Goal: Transaction & Acquisition: Purchase product/service

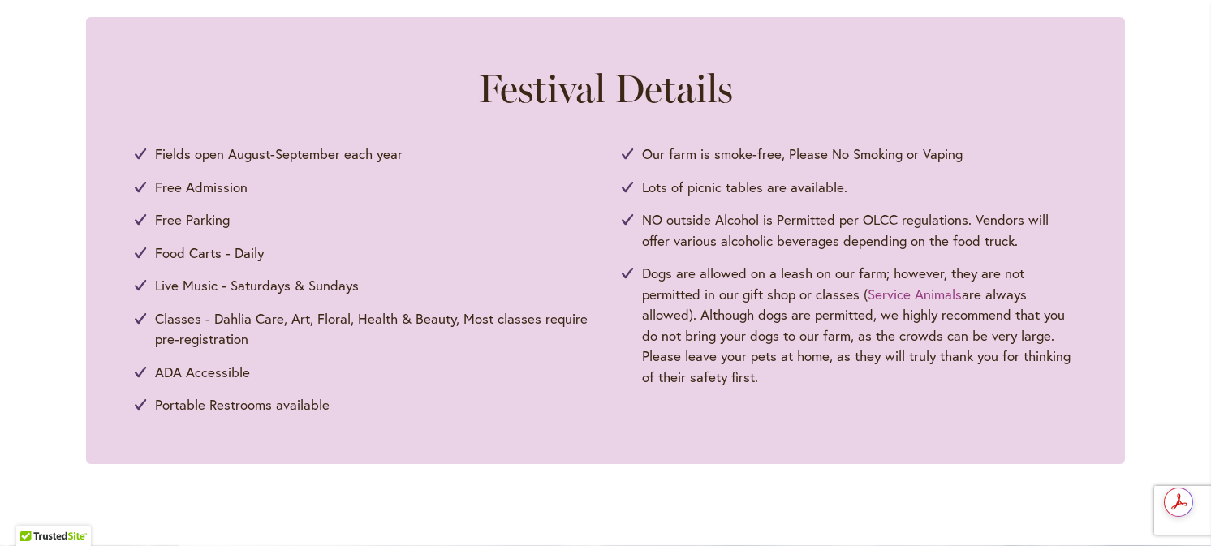
scroll to position [1298, 0]
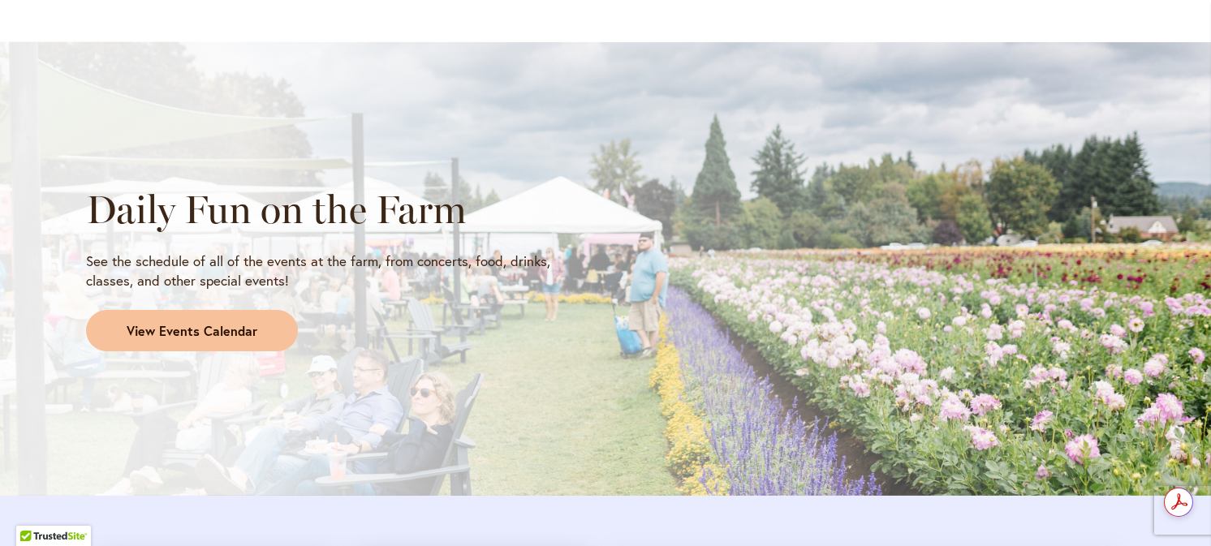
click at [214, 322] on span "View Events Calendar" at bounding box center [192, 331] width 131 height 19
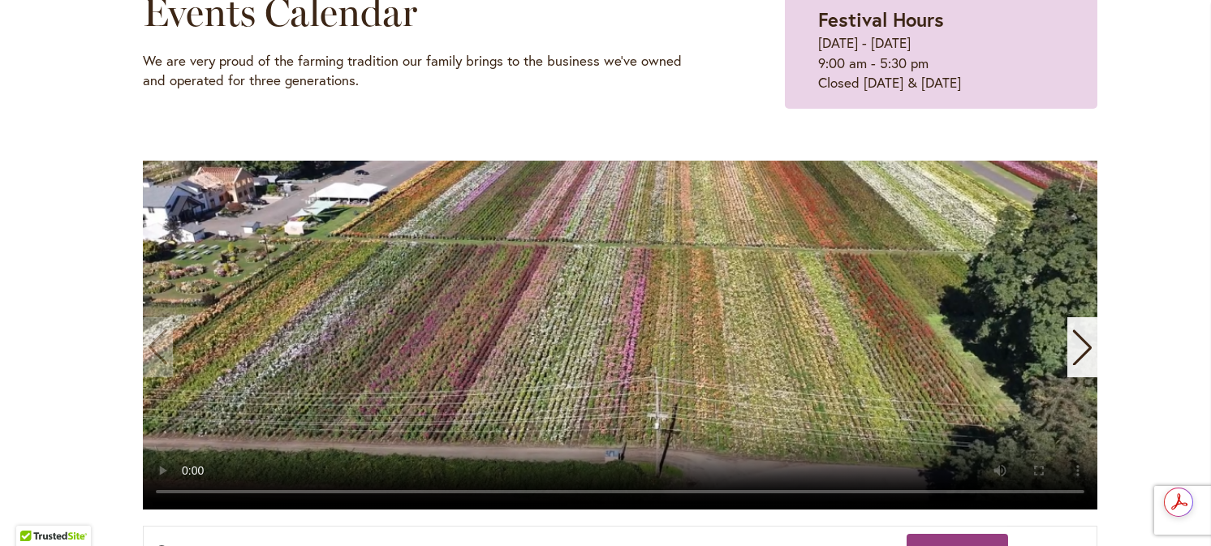
scroll to position [325, 0]
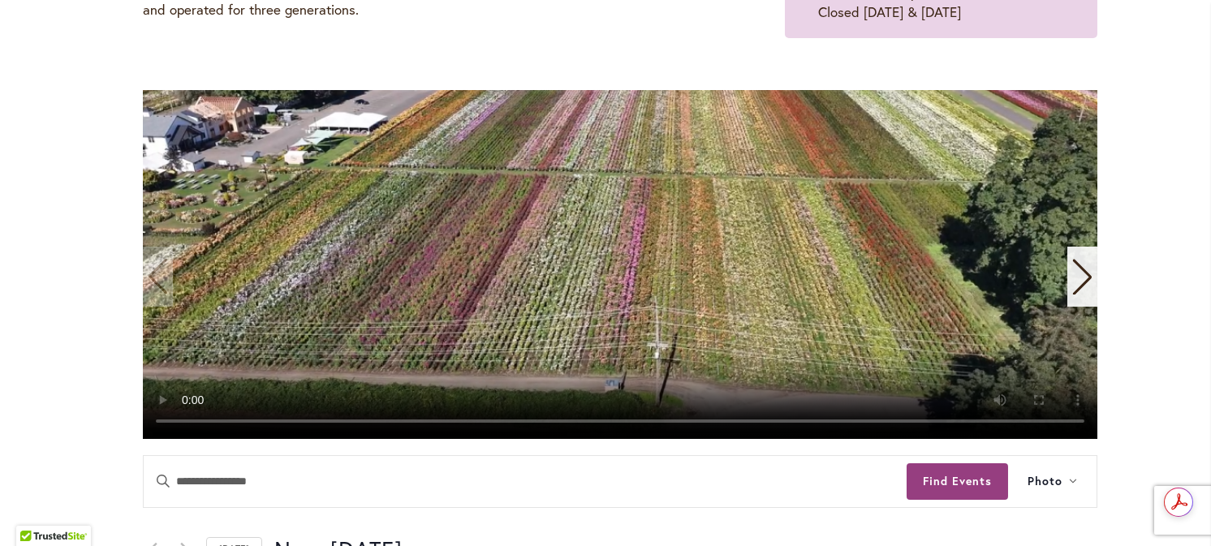
click at [1078, 272] on icon "Next slide" at bounding box center [1082, 278] width 19 height 36
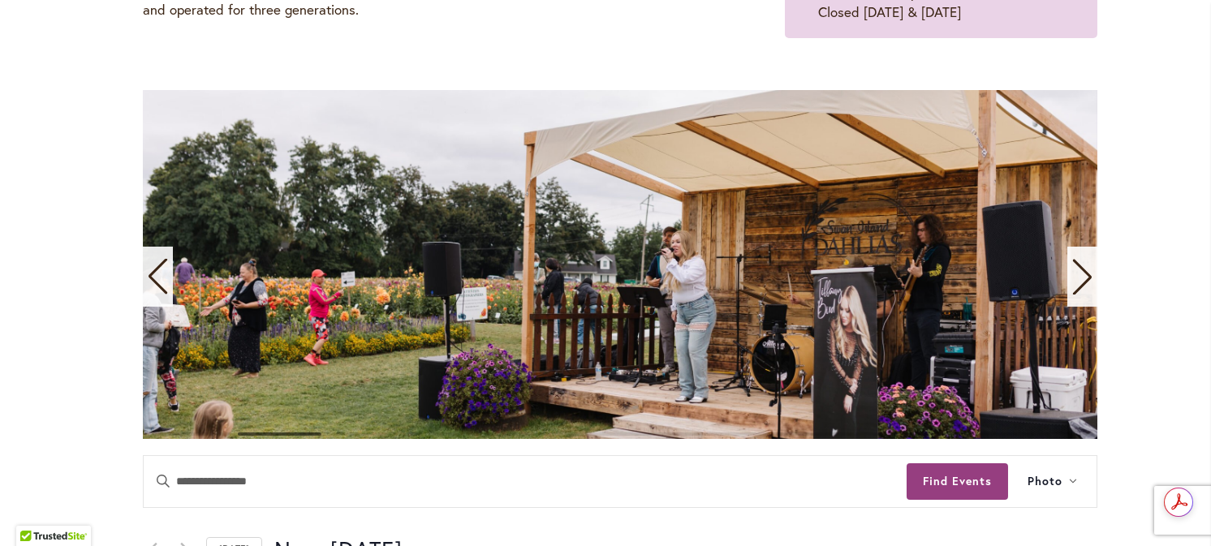
click at [1075, 268] on icon "Next slide" at bounding box center [1082, 278] width 19 height 36
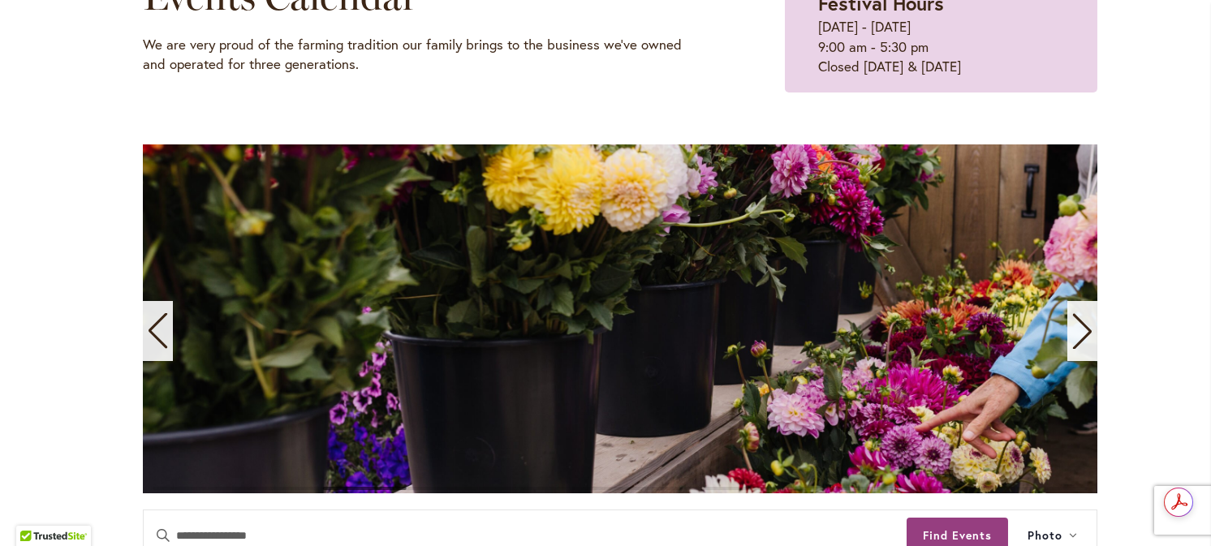
scroll to position [243, 0]
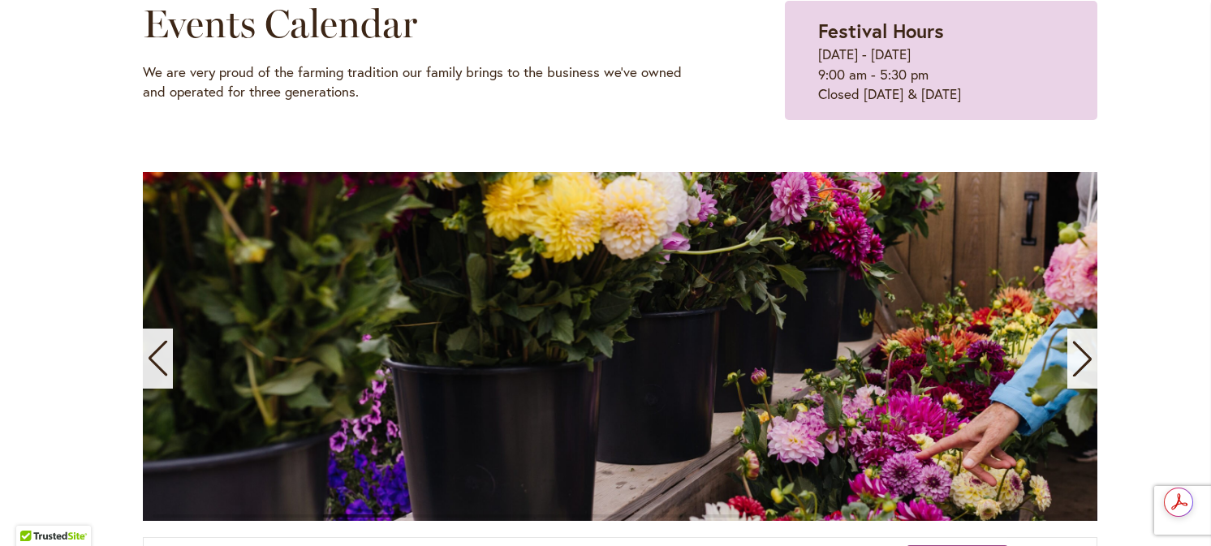
click at [1078, 356] on icon "Next slide" at bounding box center [1082, 359] width 22 height 36
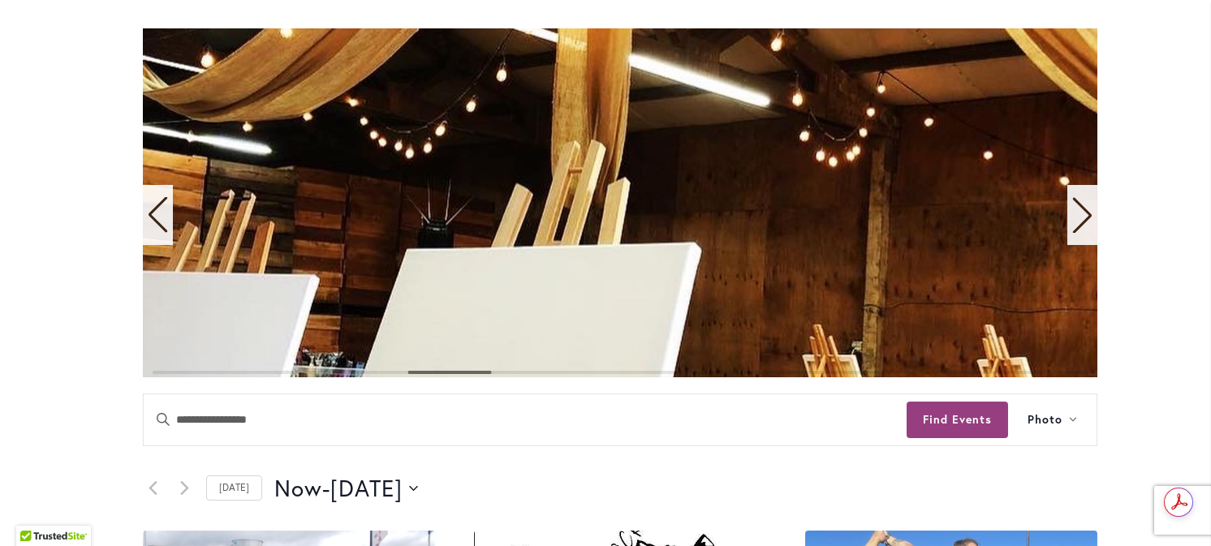
scroll to position [406, 0]
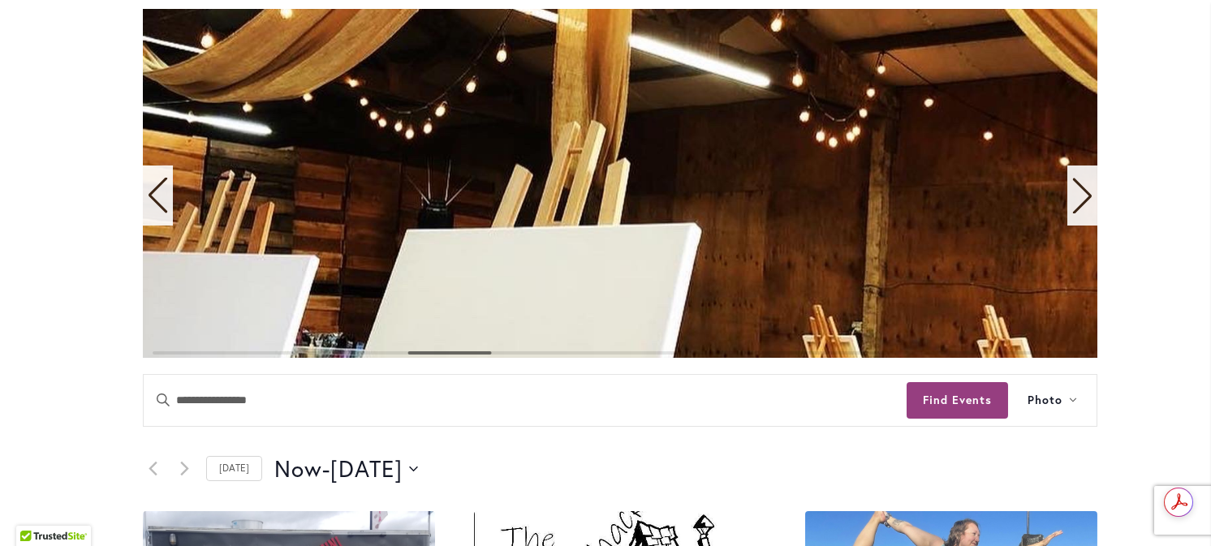
click at [1071, 191] on icon "Next slide" at bounding box center [1082, 196] width 22 height 36
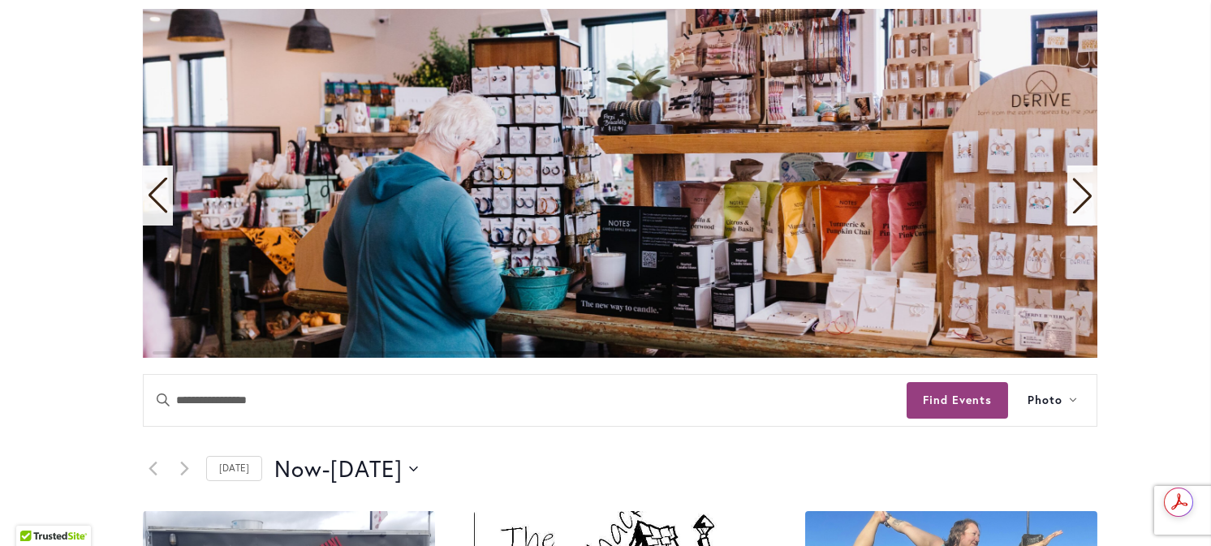
click at [1071, 191] on icon "Next slide" at bounding box center [1082, 196] width 22 height 36
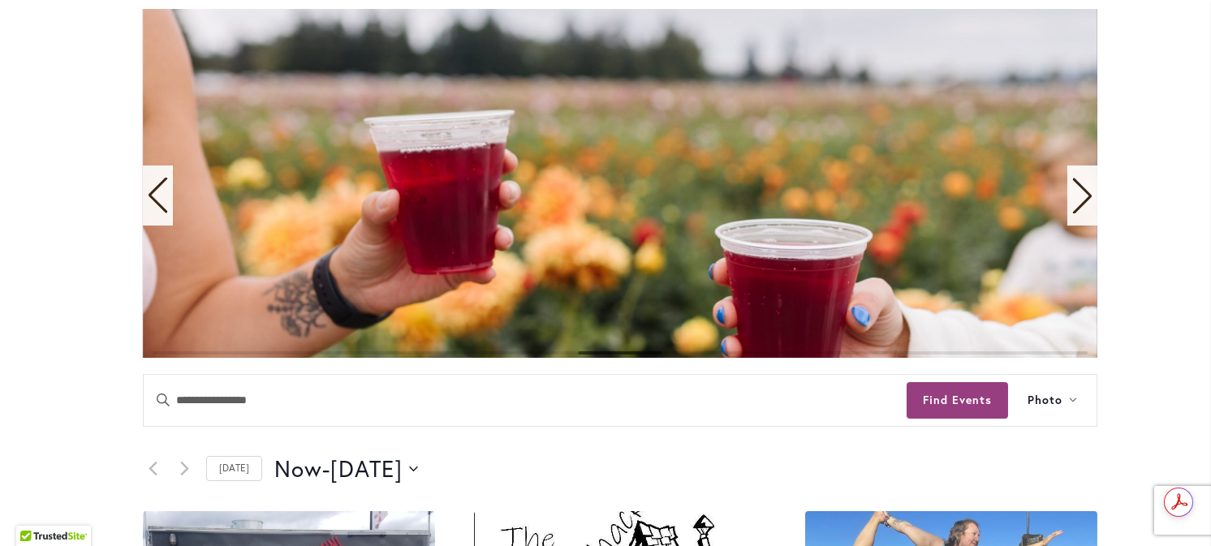
click at [1071, 191] on icon "Next slide" at bounding box center [1082, 196] width 22 height 36
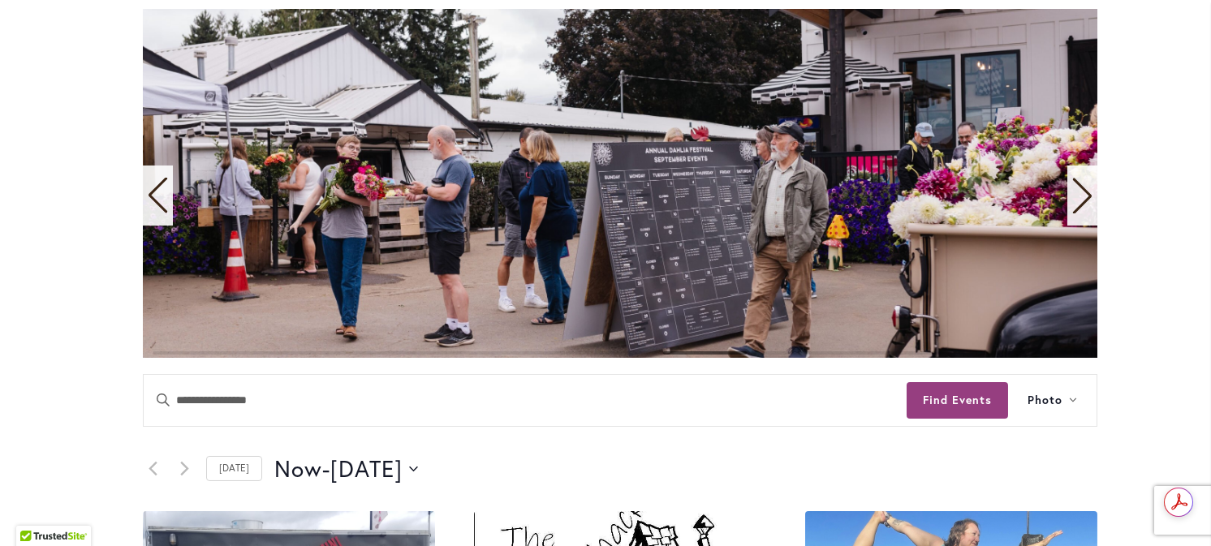
click at [1071, 191] on icon "Next slide" at bounding box center [1082, 196] width 22 height 36
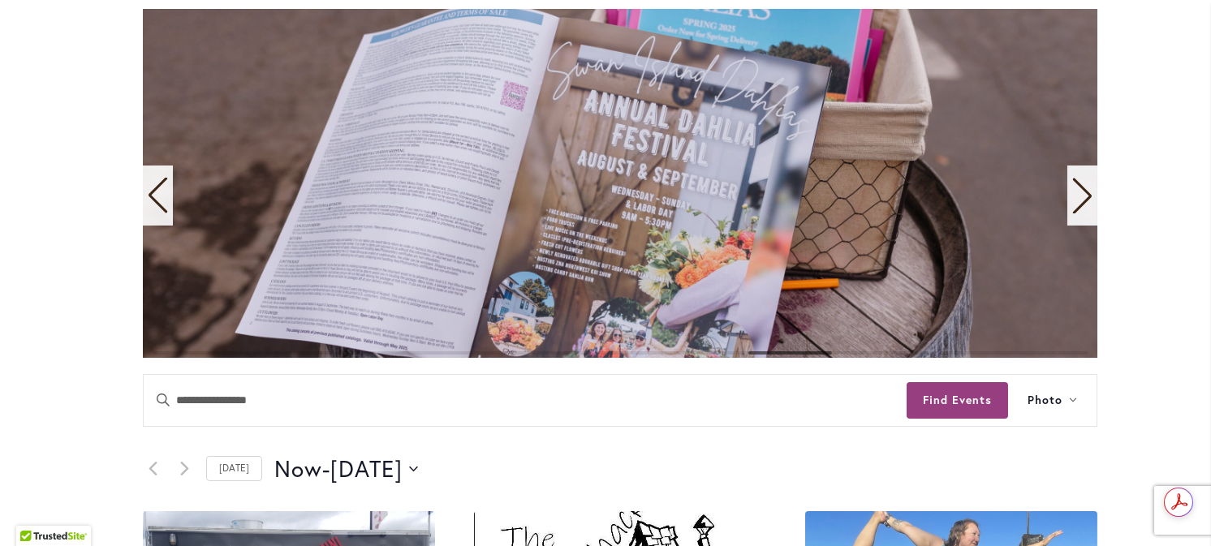
click at [1067, 198] on div "Next slide" at bounding box center [1082, 196] width 30 height 60
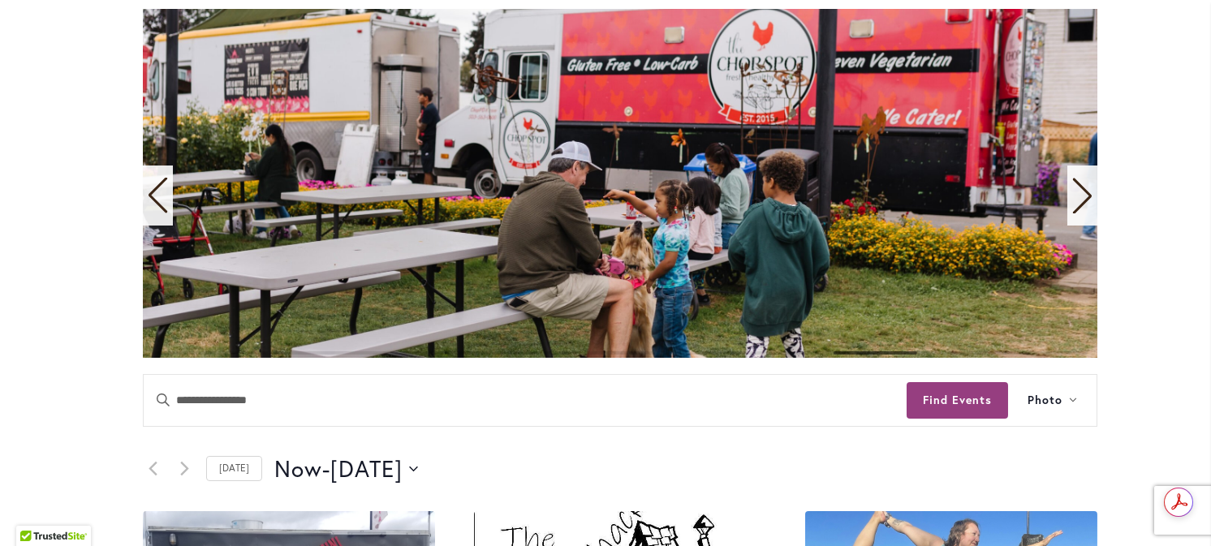
click at [1080, 196] on icon "Next slide" at bounding box center [1082, 196] width 22 height 36
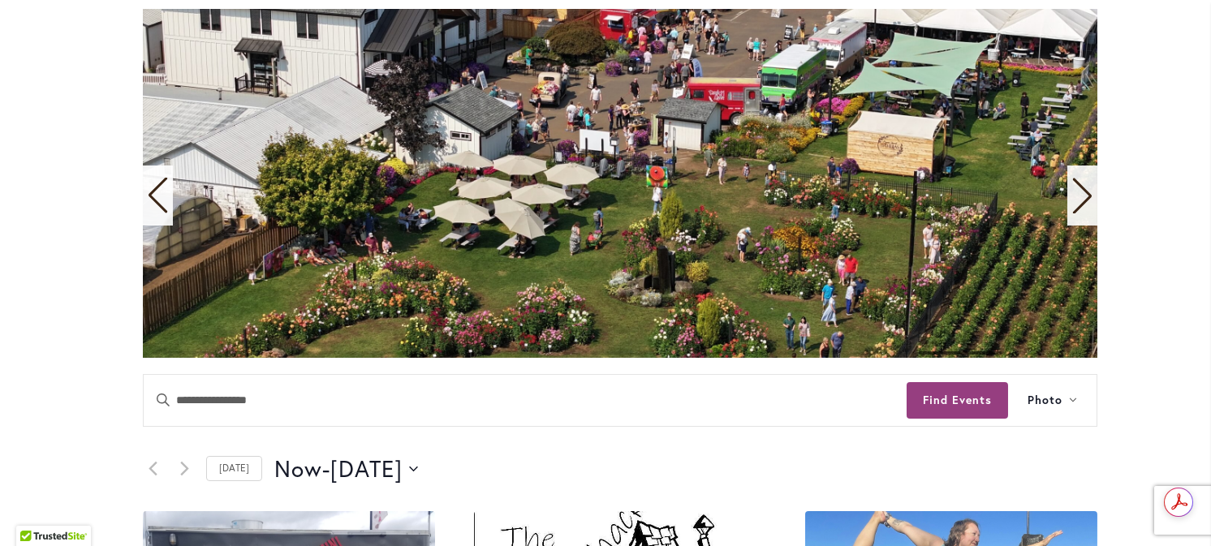
click at [1080, 196] on icon "Next slide" at bounding box center [1082, 196] width 22 height 36
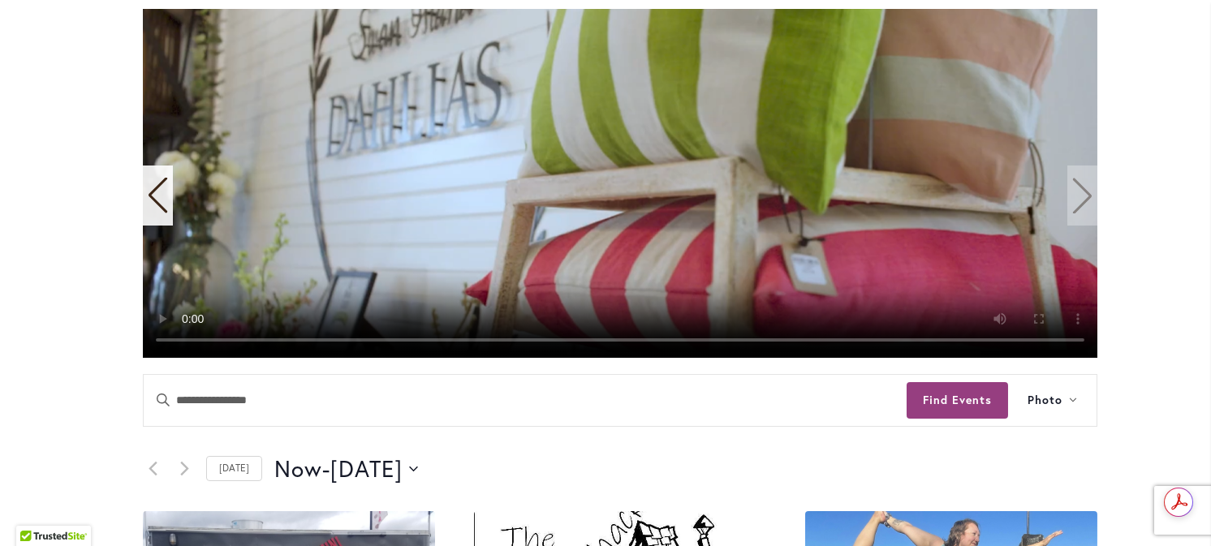
click at [1081, 193] on video "11 / 11" at bounding box center [620, 183] width 954 height 349
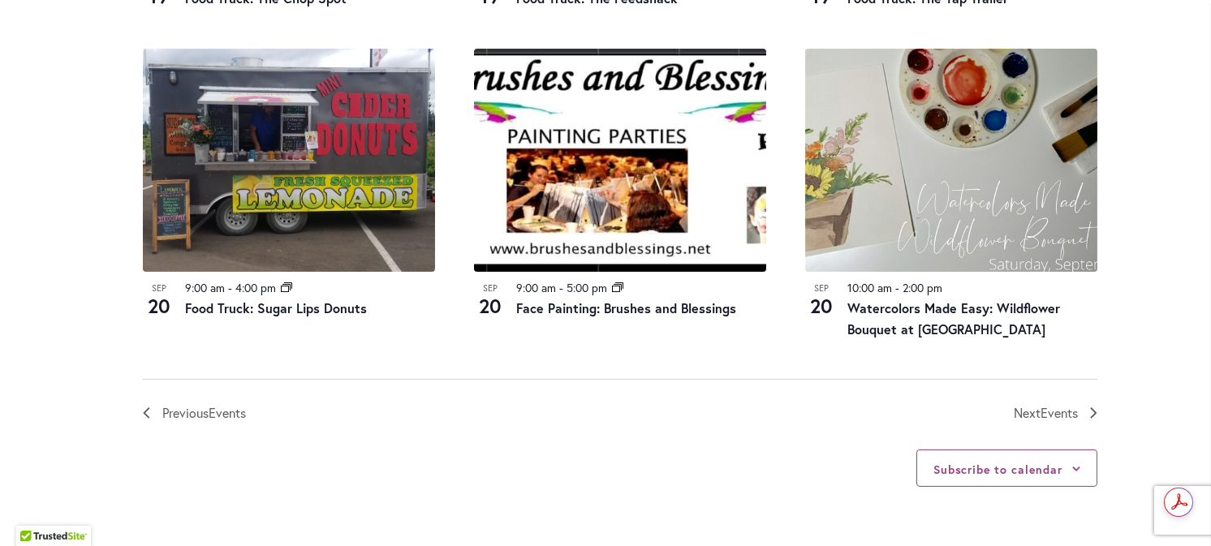
scroll to position [1865, 0]
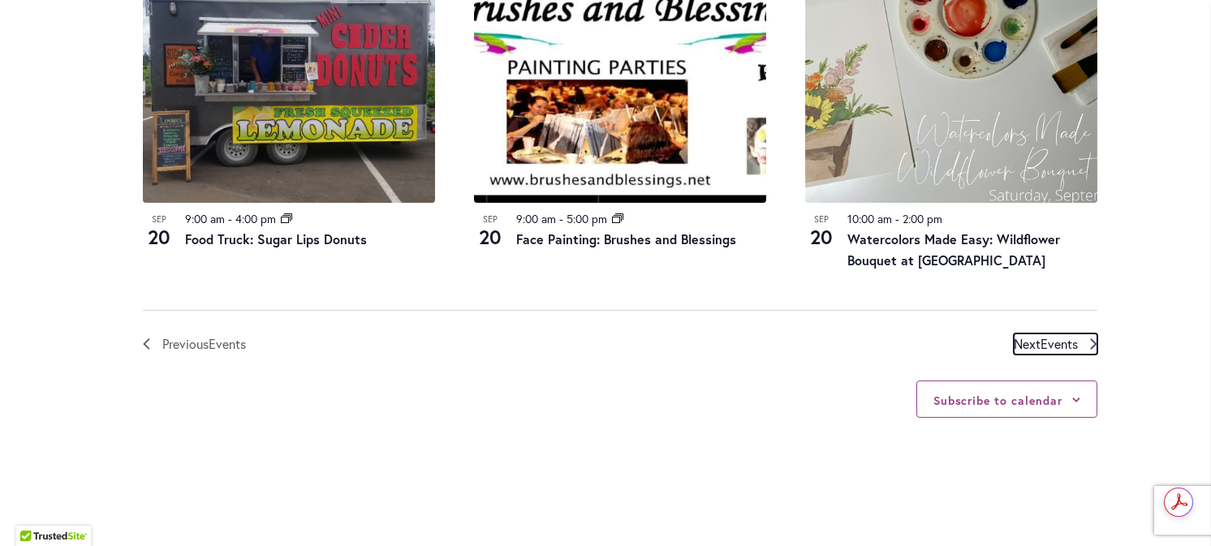
click at [1031, 342] on span "Next Events" at bounding box center [1045, 343] width 64 height 21
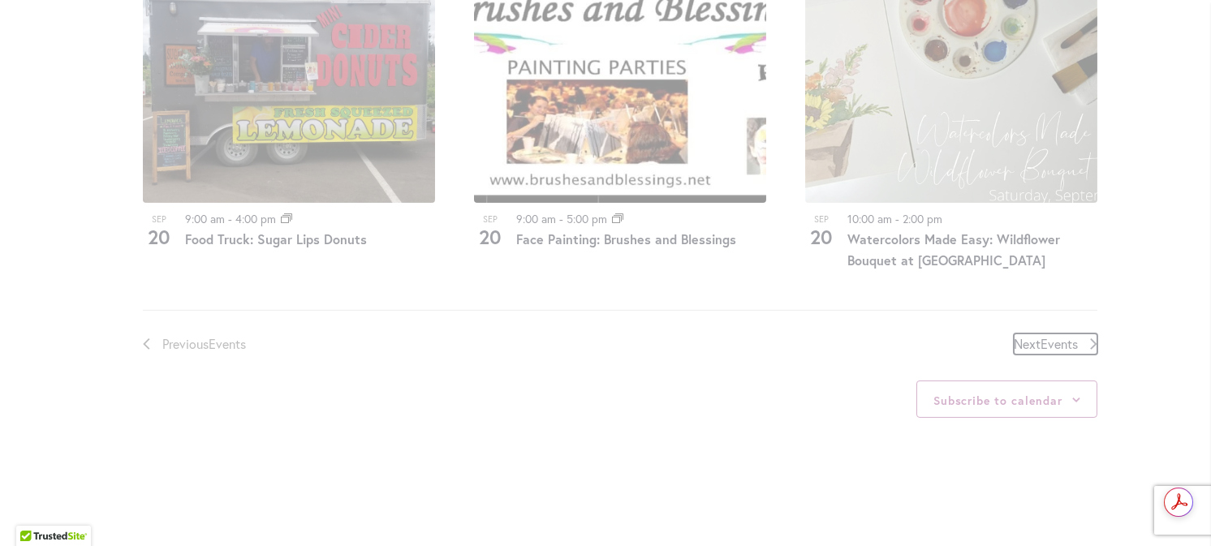
scroll to position [800, 0]
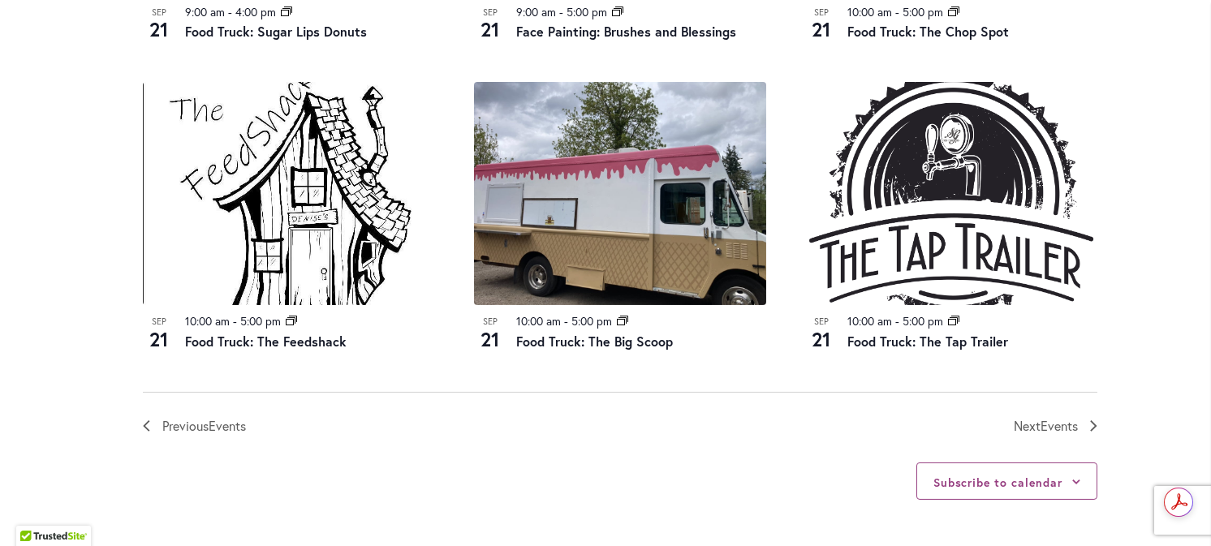
scroll to position [1774, 0]
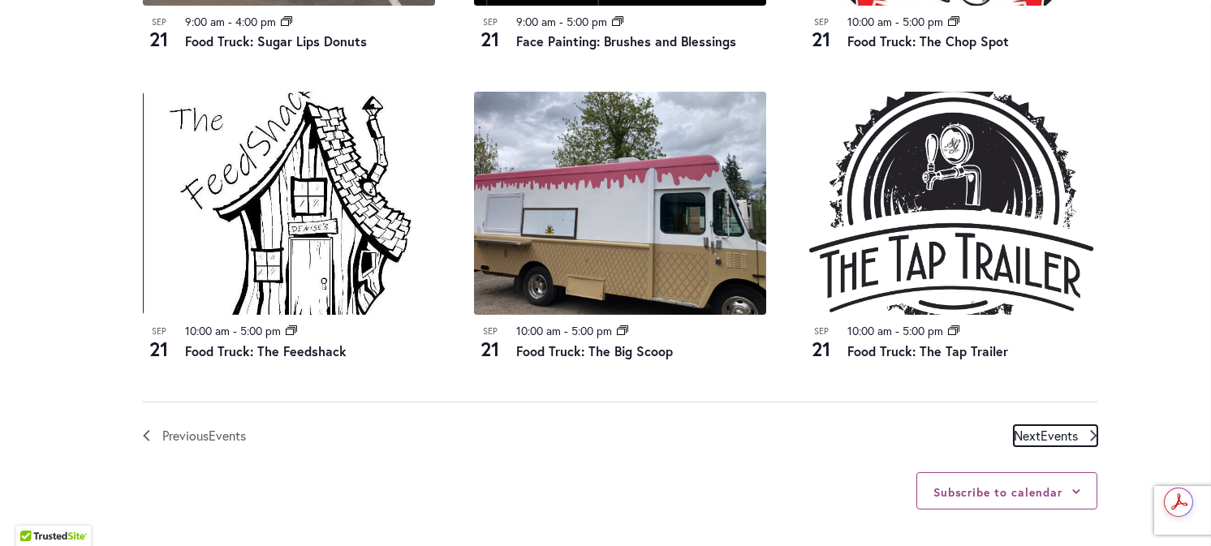
click at [1041, 439] on span "Events" at bounding box center [1058, 435] width 37 height 17
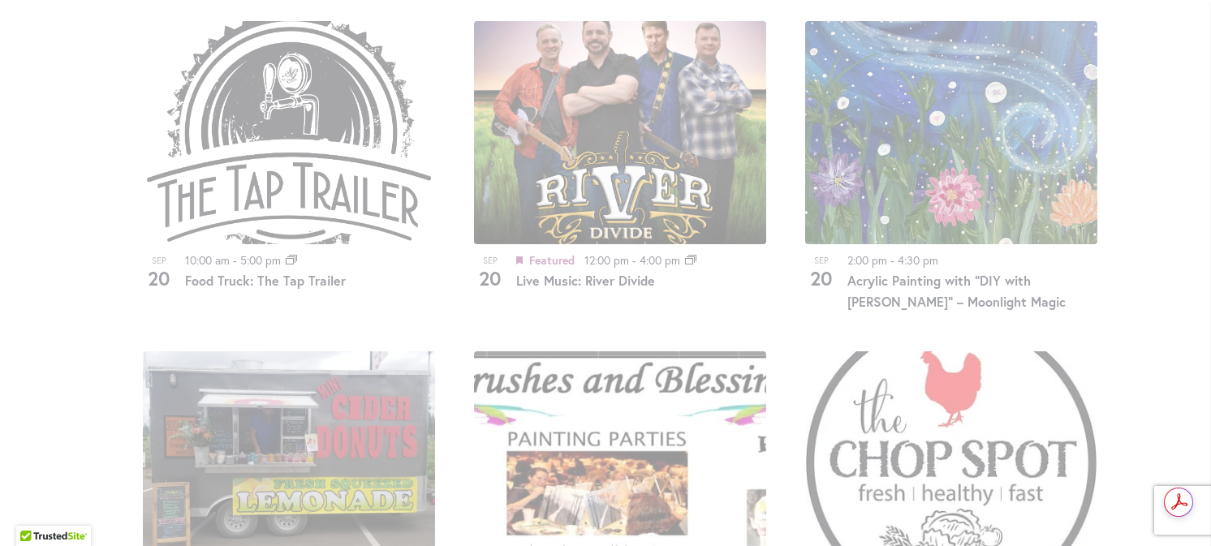
scroll to position [1206, 0]
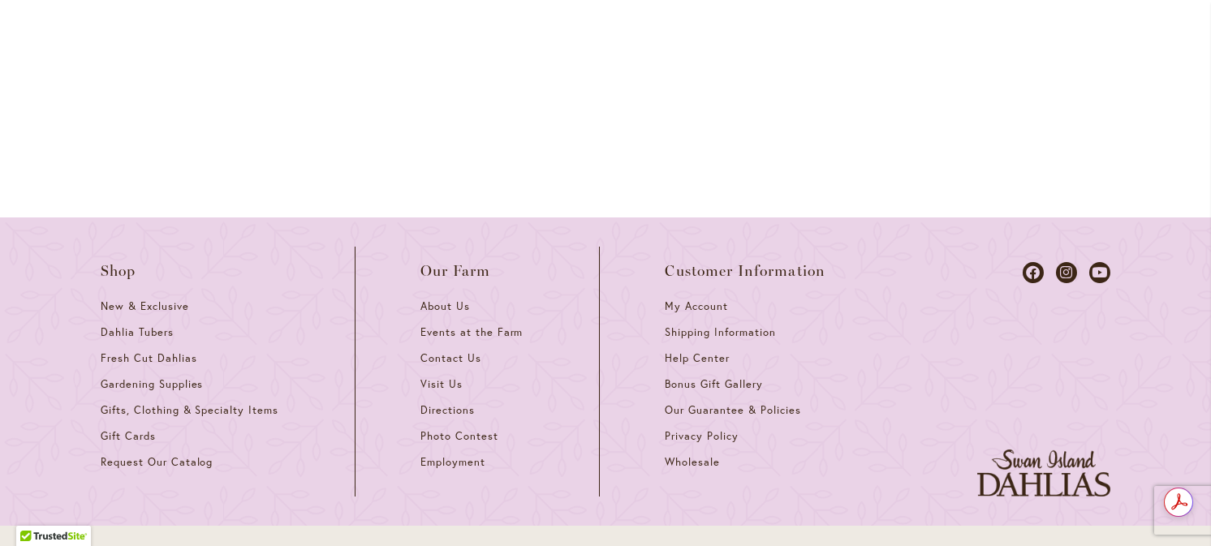
scroll to position [2423, 0]
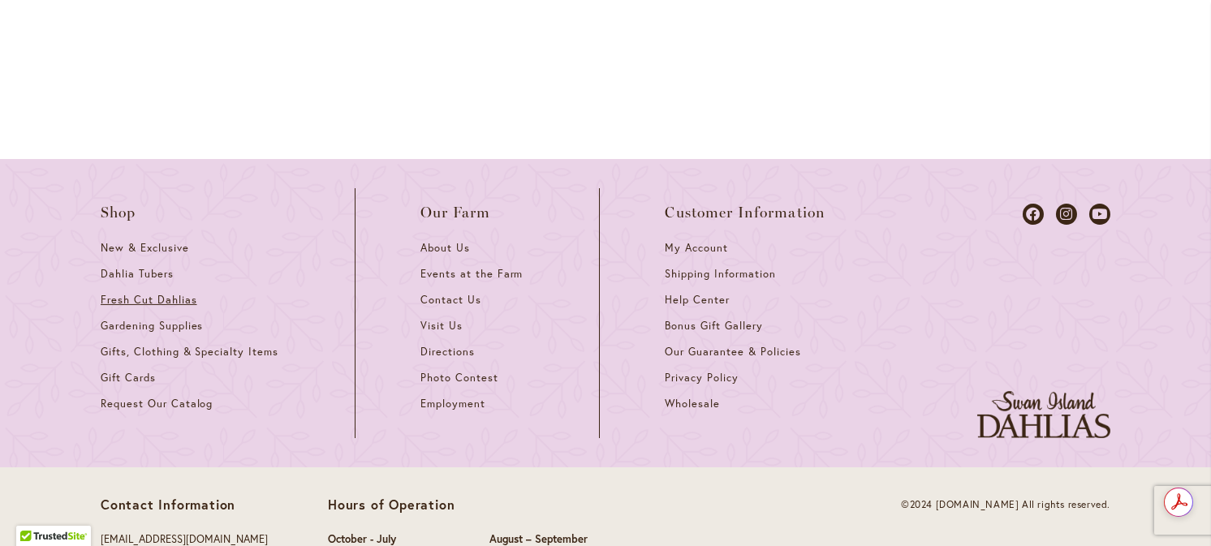
click at [173, 293] on span "Fresh Cut Dahlias" at bounding box center [149, 300] width 97 height 14
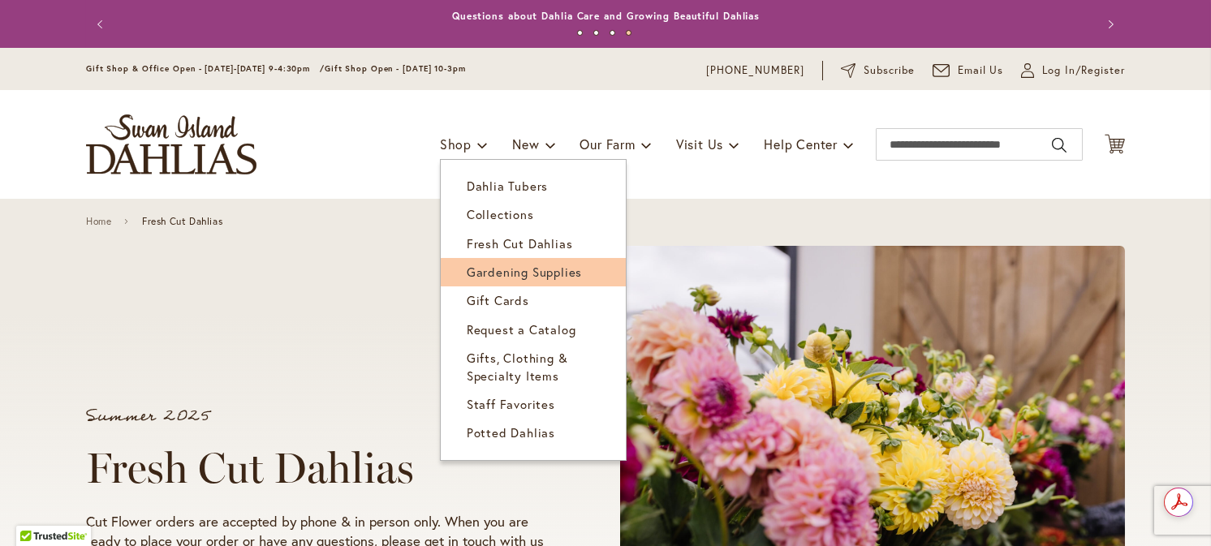
click at [477, 271] on span "Gardening Supplies" at bounding box center [524, 272] width 115 height 16
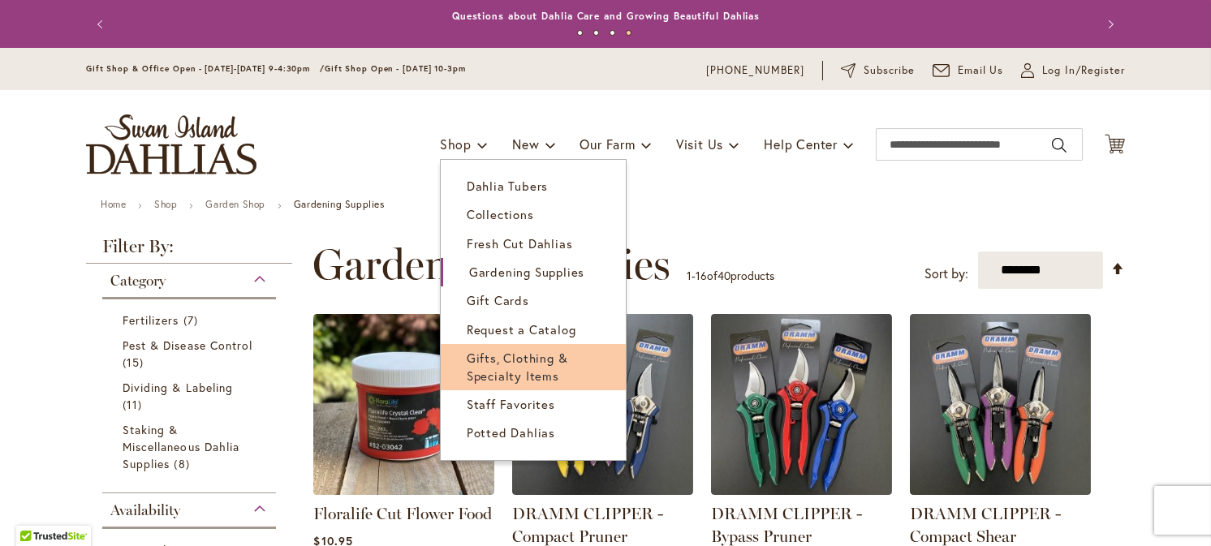
click at [492, 360] on span "Gifts, Clothing & Specialty Items" at bounding box center [517, 366] width 101 height 33
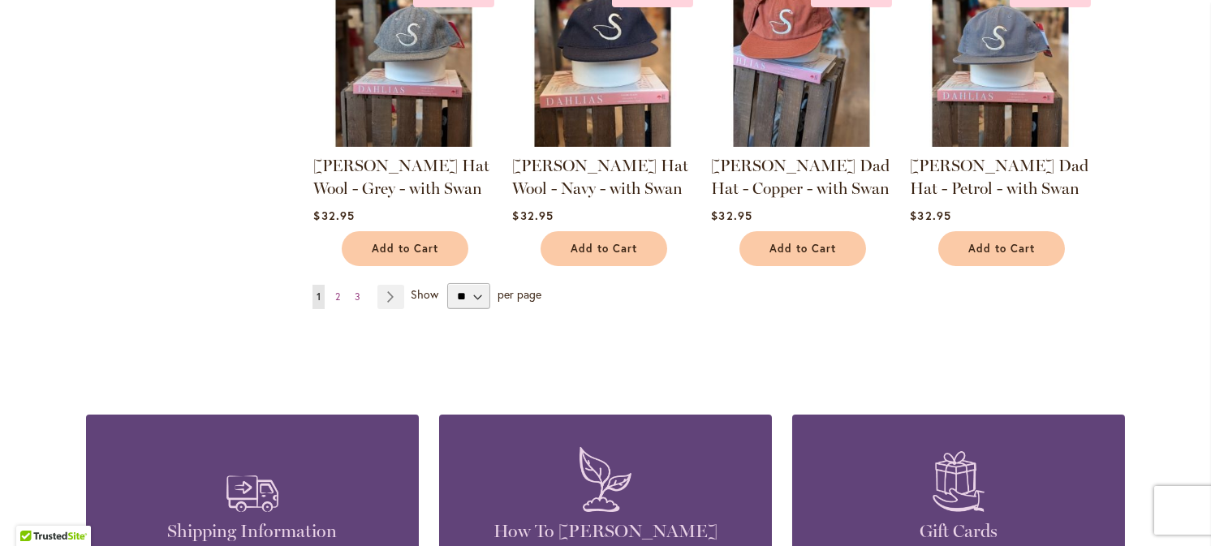
scroll to position [1379, 0]
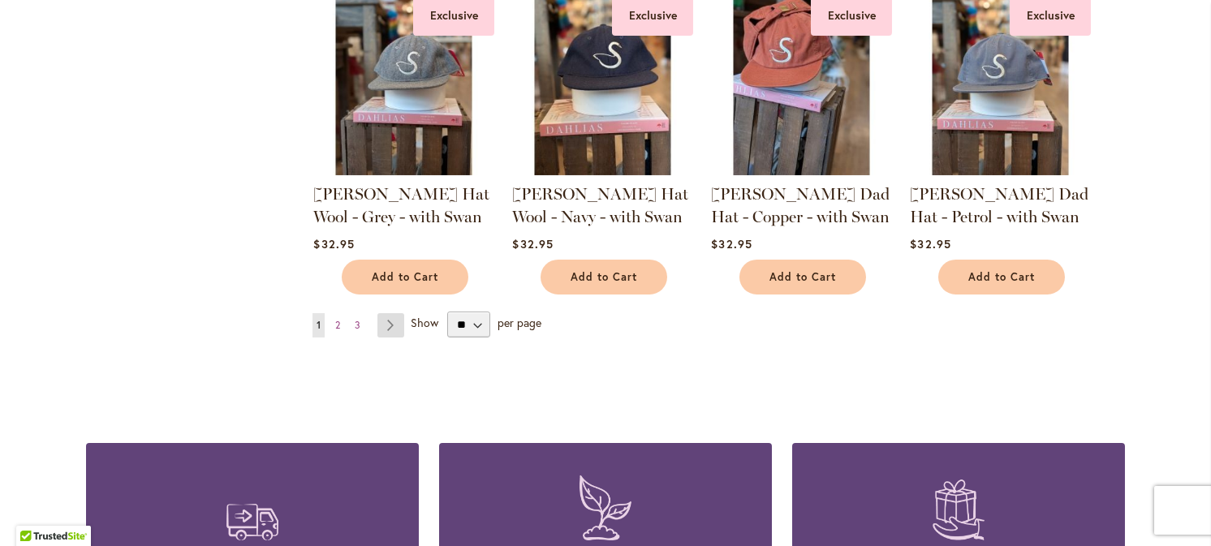
click at [380, 328] on link "Page Next" at bounding box center [390, 325] width 27 height 24
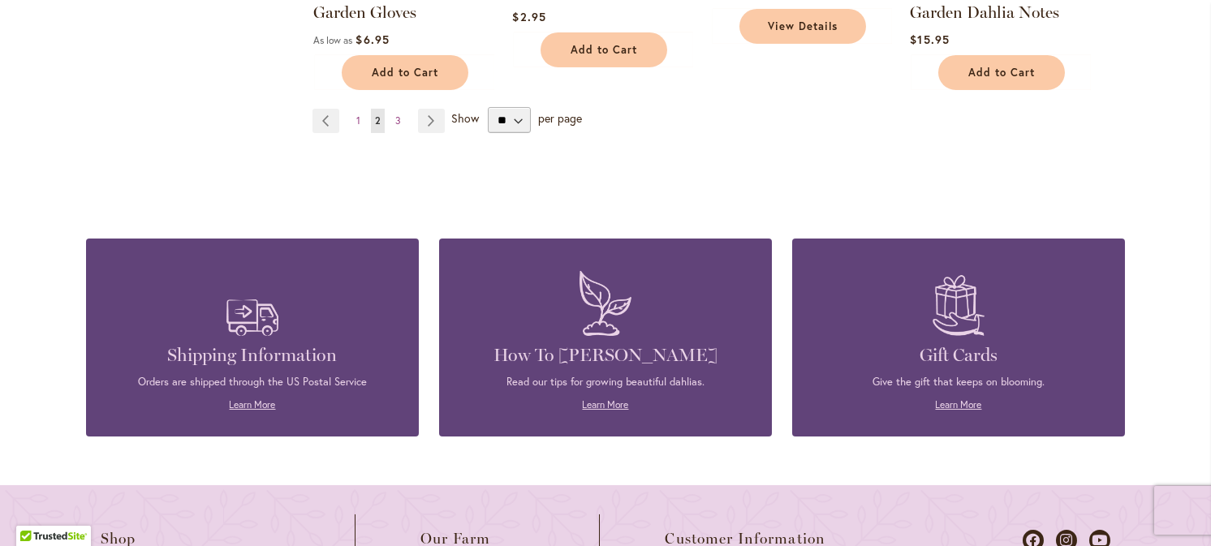
scroll to position [1541, 0]
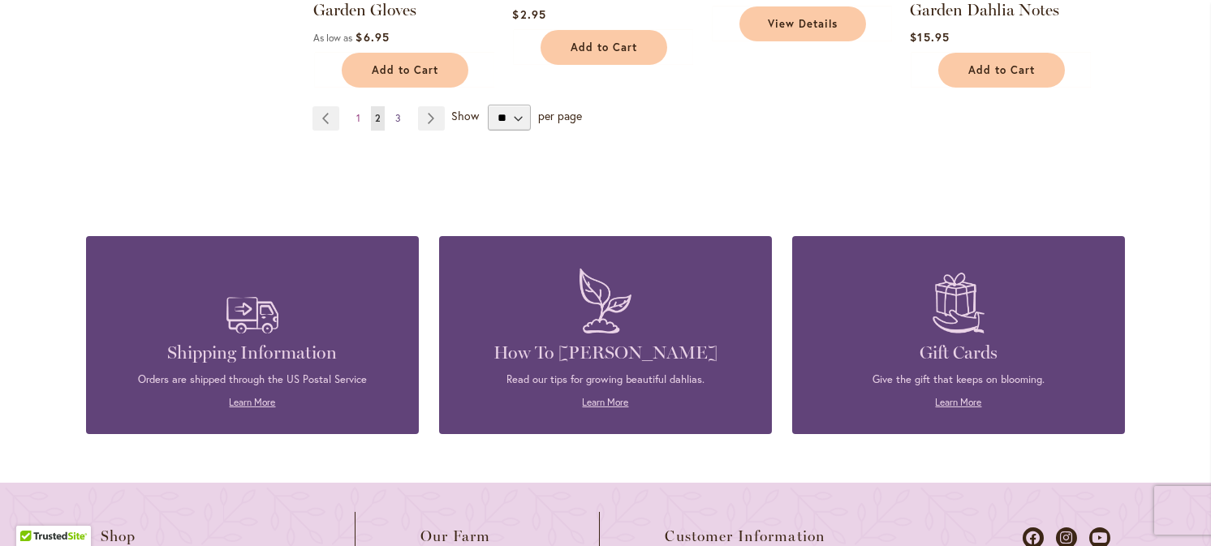
click at [395, 114] on span "3" at bounding box center [398, 118] width 6 height 12
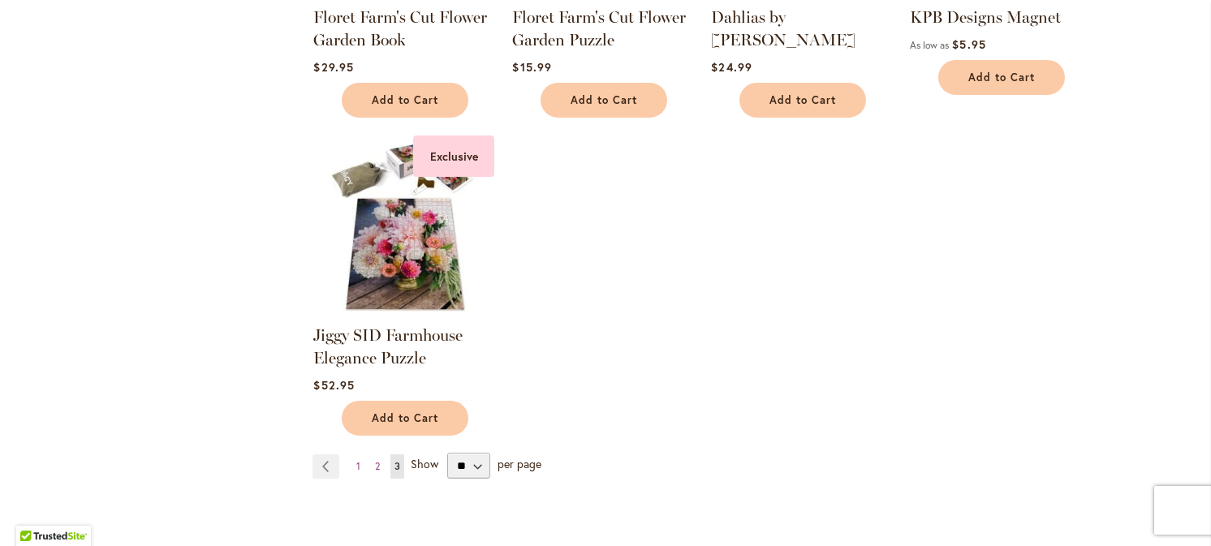
scroll to position [892, 0]
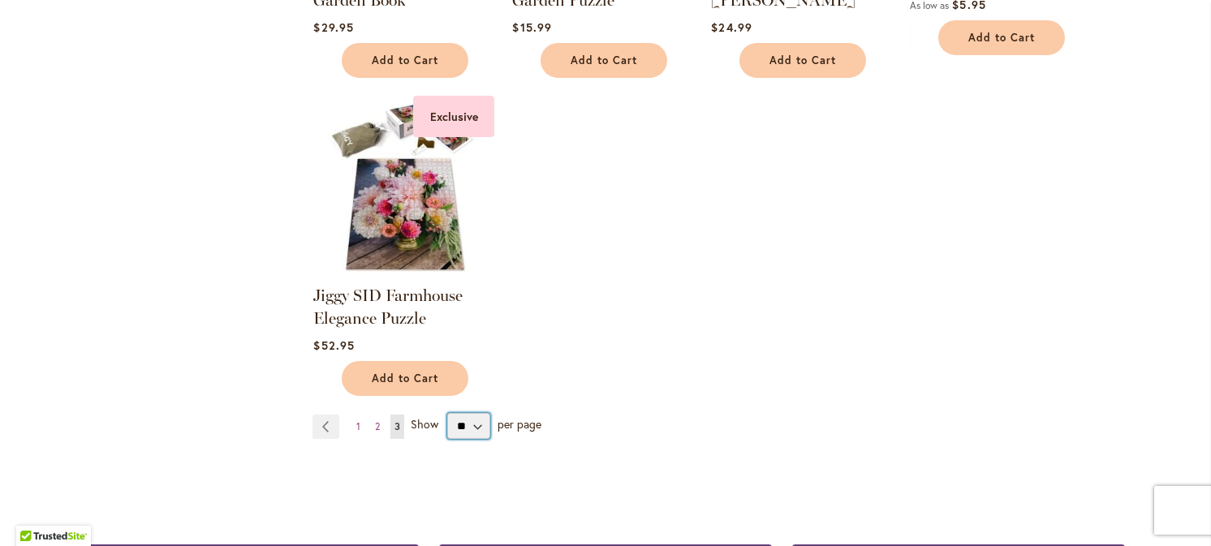
click at [472, 424] on select "** ** ** **" at bounding box center [468, 426] width 43 height 26
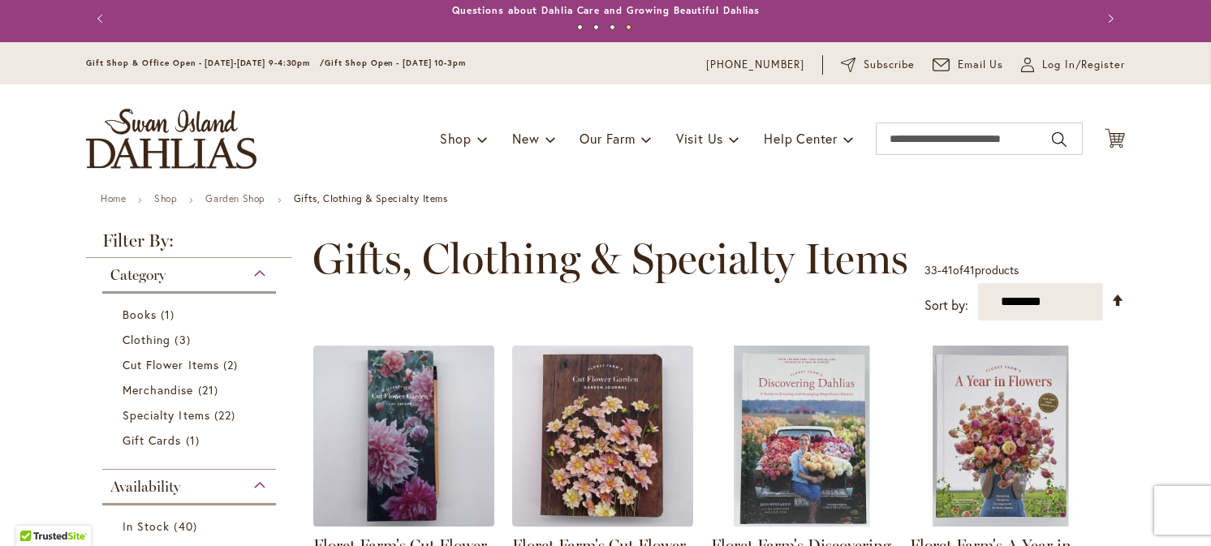
scroll to position [0, 0]
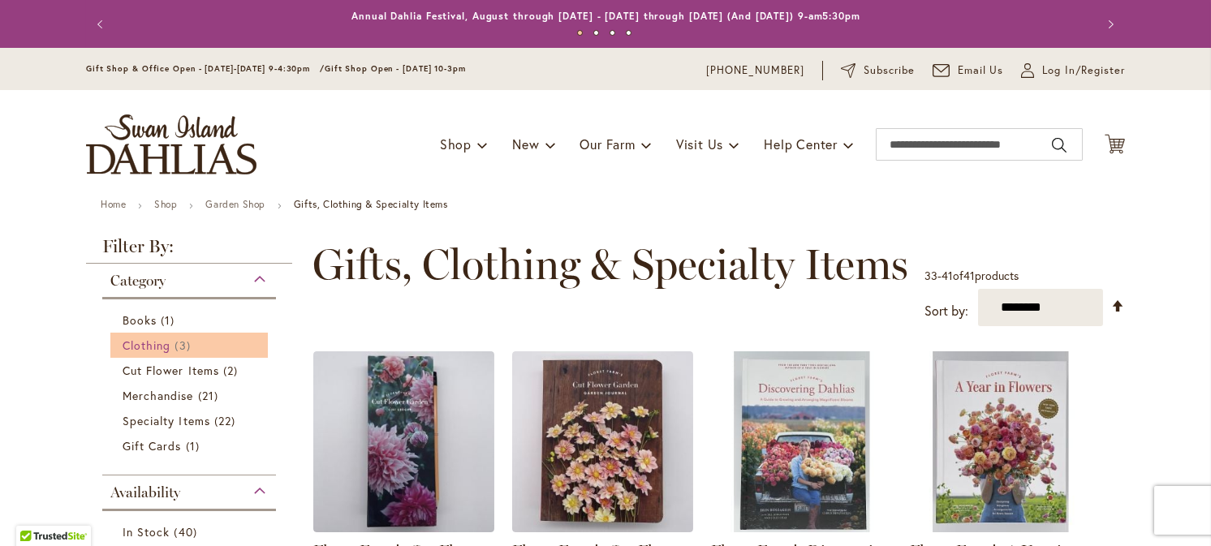
click at [153, 339] on span "Clothing" at bounding box center [147, 345] width 48 height 15
